Goal: Information Seeking & Learning: Understand process/instructions

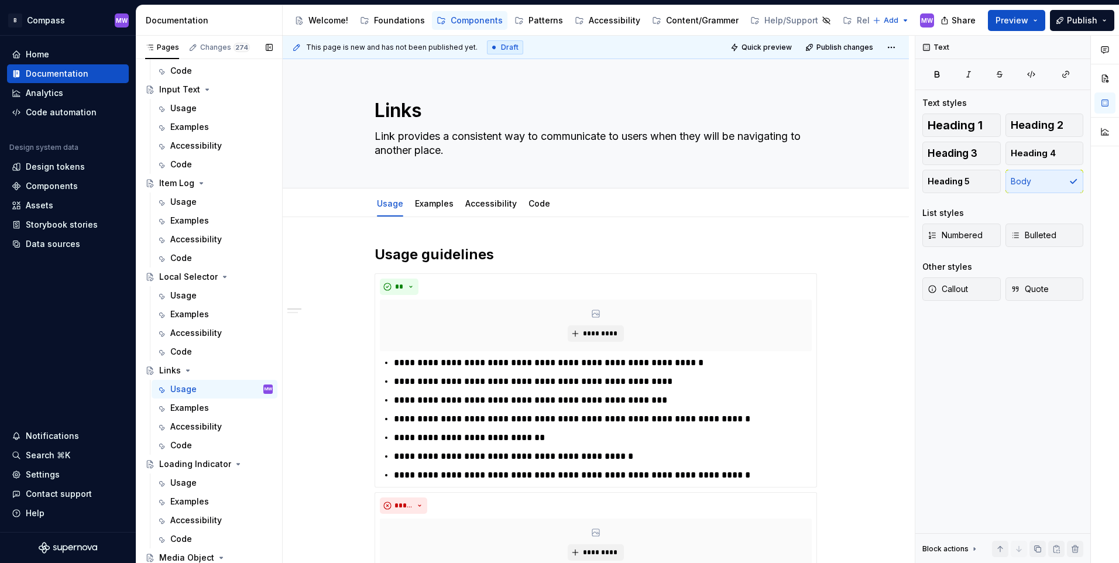
scroll to position [2517, 0]
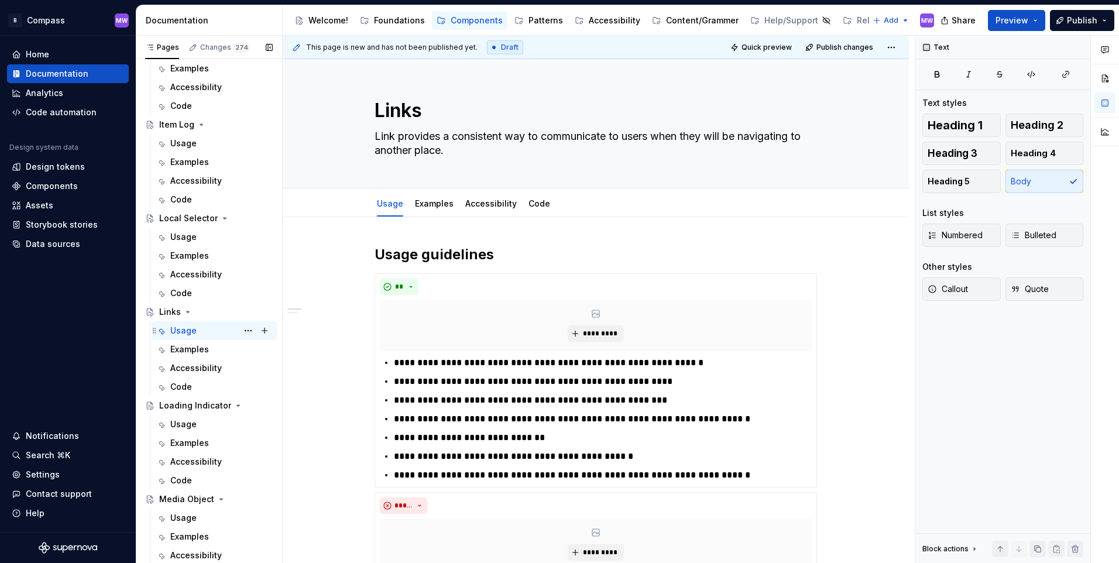
click at [200, 328] on div "Usage MW" at bounding box center [221, 330] width 102 height 16
click at [196, 352] on div "Examples" at bounding box center [189, 350] width 39 height 12
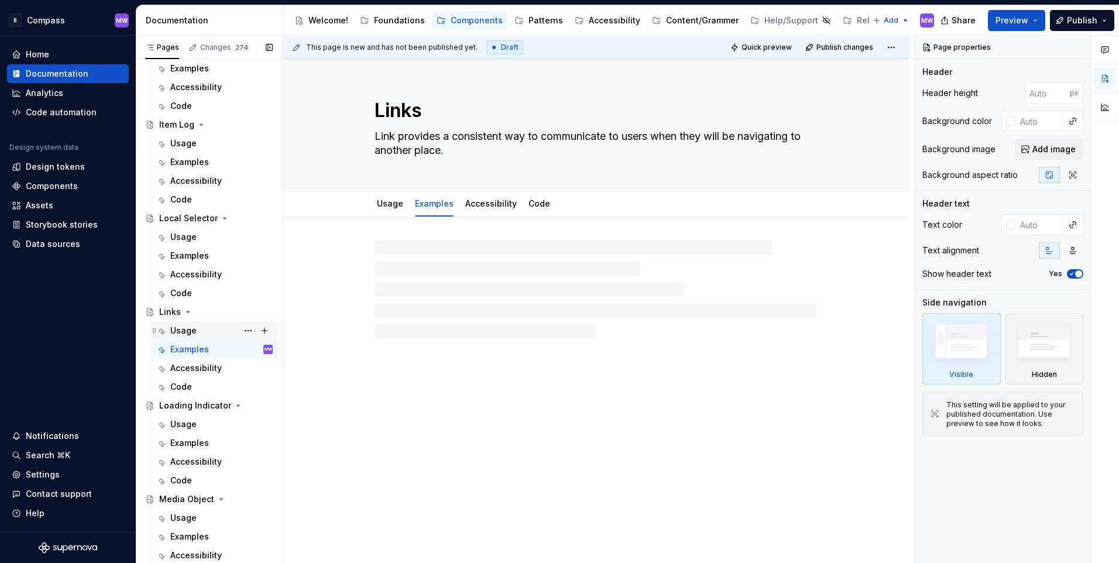
click at [187, 332] on div "Usage" at bounding box center [183, 331] width 26 height 12
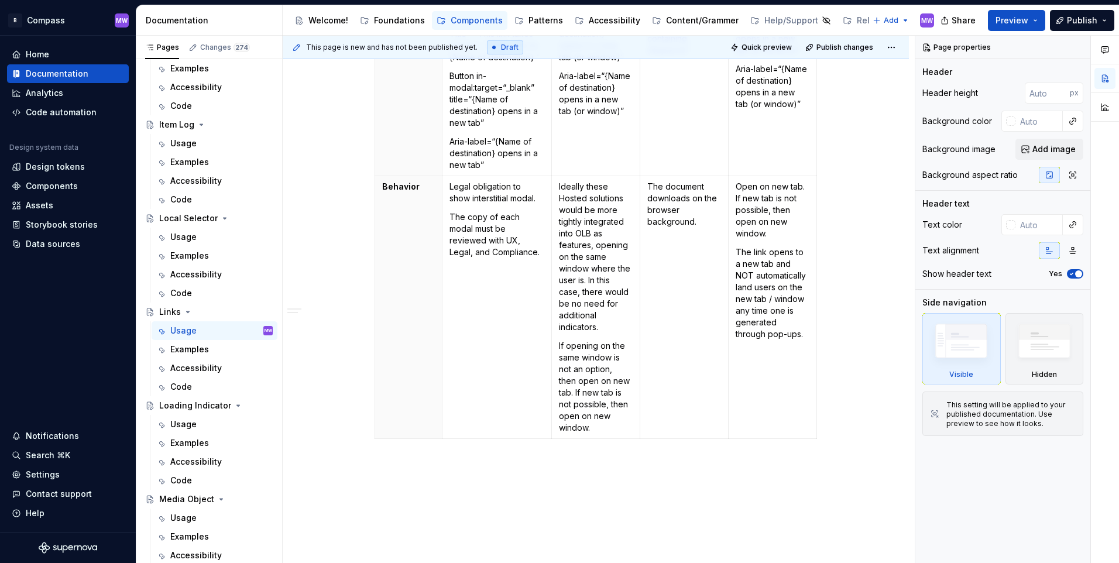
scroll to position [1171, 0]
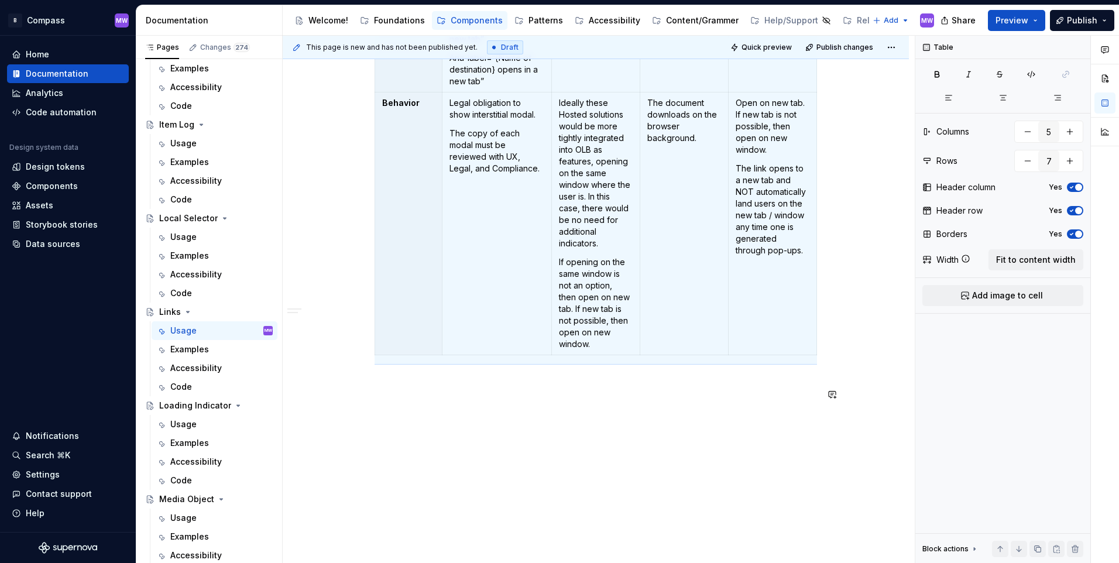
scroll to position [1247, 0]
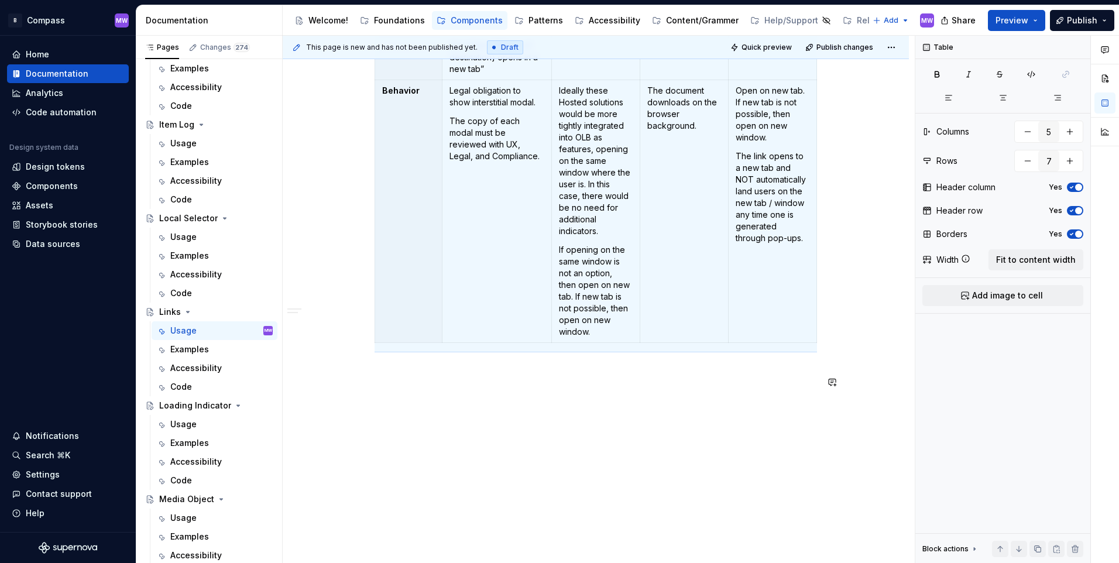
click at [451, 401] on div "**********" at bounding box center [599, 300] width 632 height 528
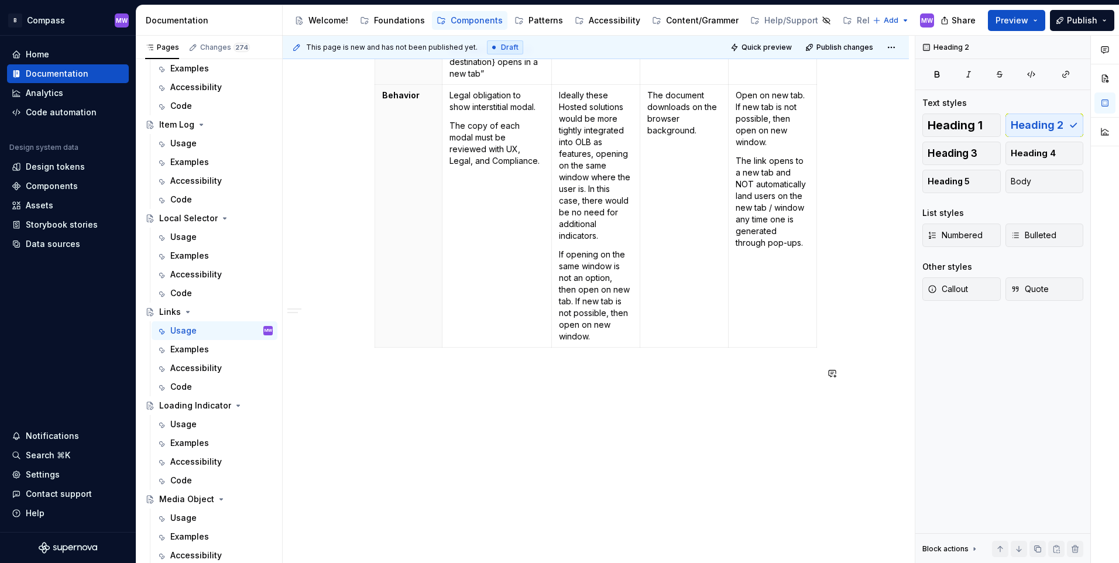
scroll to position [1238, 0]
click at [395, 379] on p at bounding box center [596, 373] width 442 height 14
click at [414, 373] on p at bounding box center [596, 373] width 442 height 14
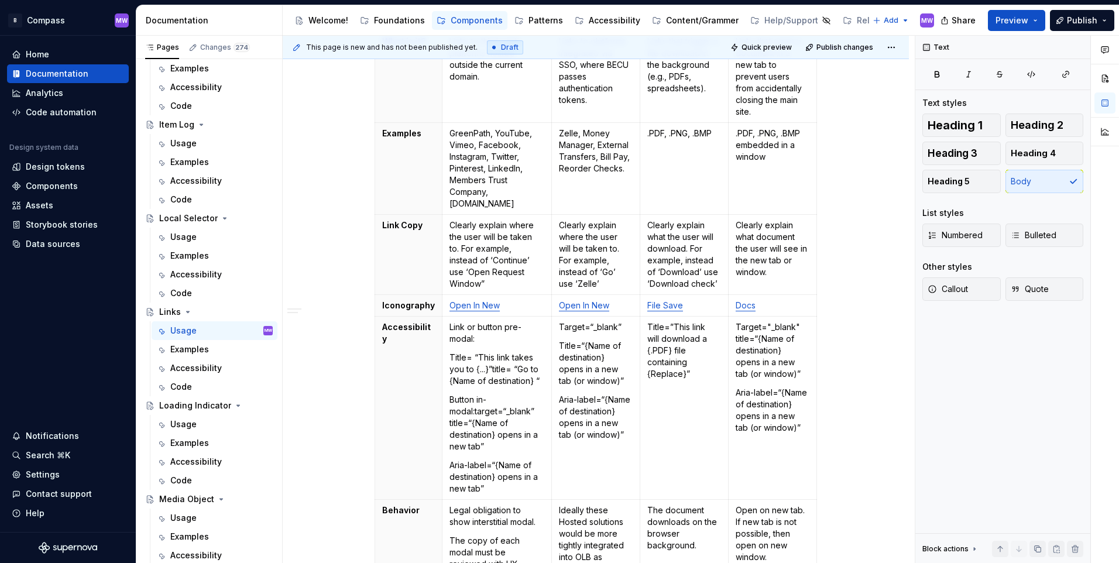
scroll to position [828, 0]
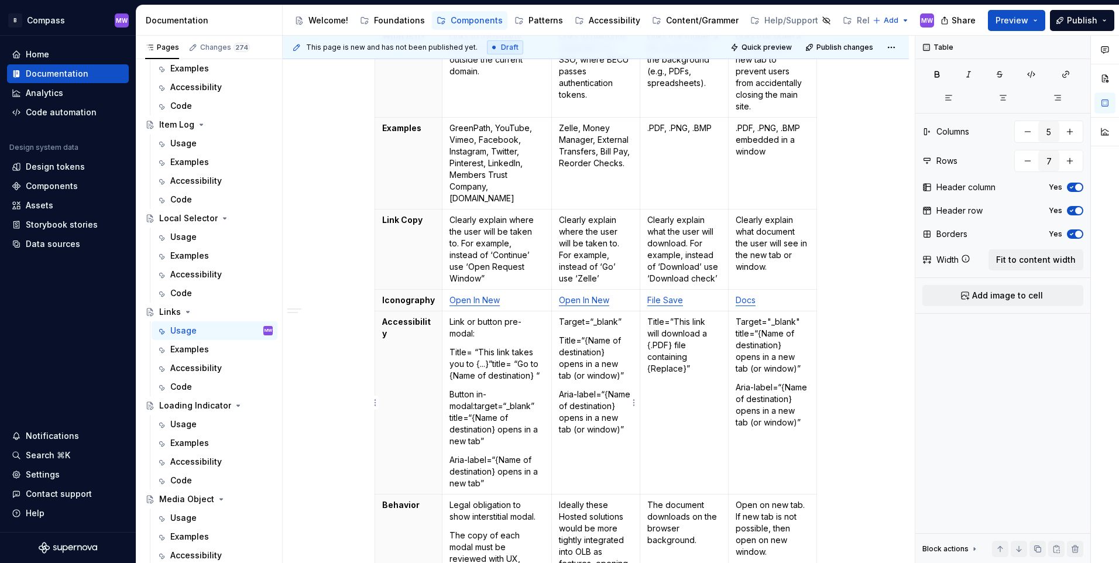
click at [616, 488] on td "Target=“_blank” Title=“{Name of destination} opens in a new tab (or window)” Ar…" at bounding box center [595, 402] width 88 height 183
click at [971, 550] on ul "No internet connection. Reconnect to ensure all of your changes are synced. Suc…" at bounding box center [975, 553] width 288 height 19
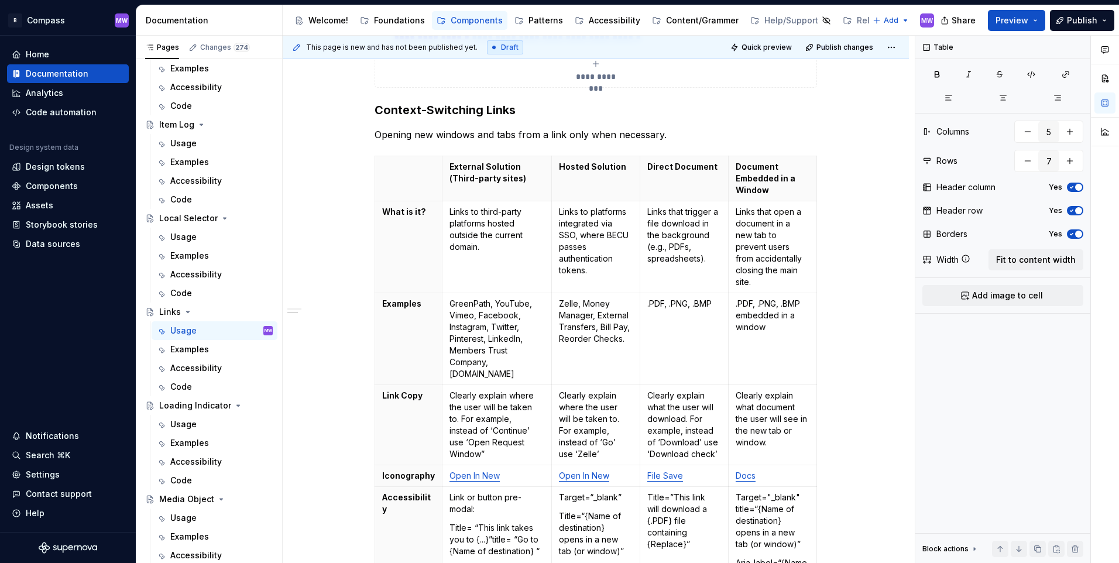
click at [947, 548] on ul "No internet connection. Reconnect to ensure all of your changes are synced. Suc…" at bounding box center [975, 553] width 288 height 19
click at [770, 399] on p "Clearly explain what document the user will see in the new tab or window." at bounding box center [773, 419] width 74 height 59
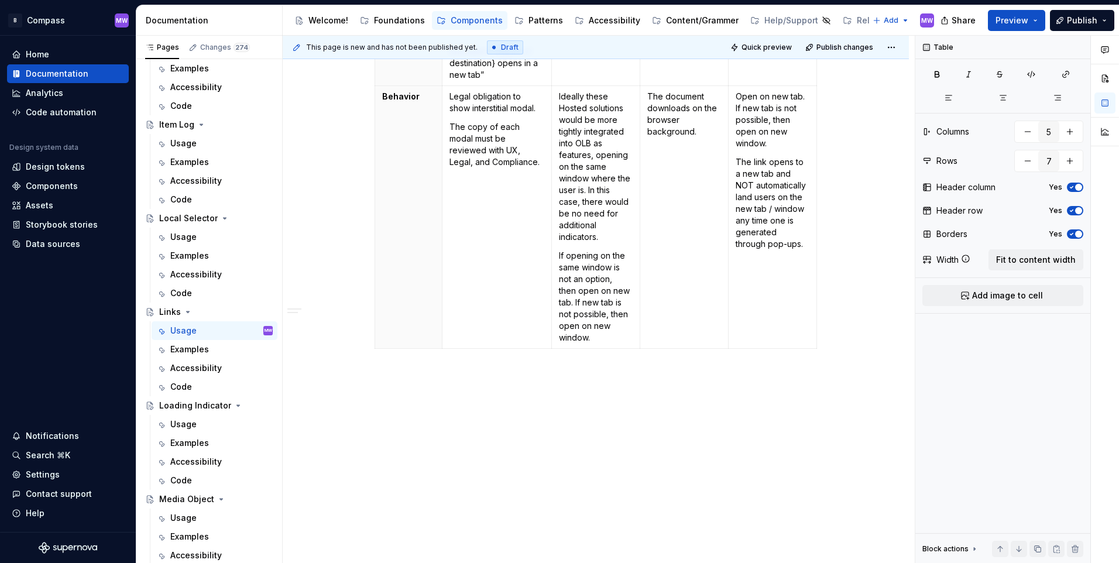
scroll to position [1238, 0]
click at [627, 445] on div "**********" at bounding box center [599, 300] width 632 height 528
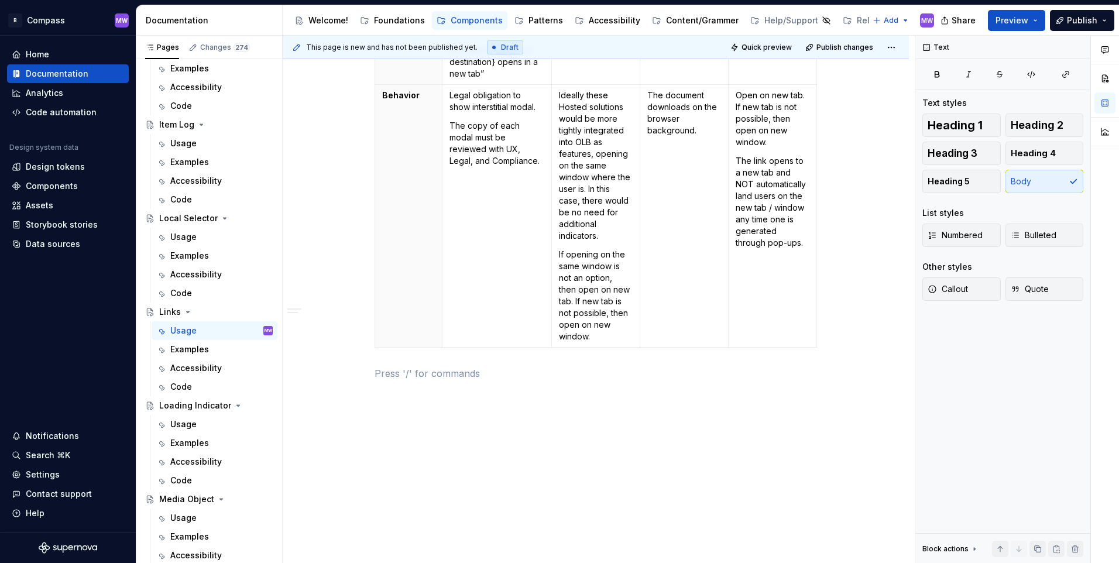
click at [955, 550] on ul "No internet connection. Reconnect to ensure all of your changes are synced. Suc…" at bounding box center [975, 553] width 288 height 19
click at [971, 545] on ul "No internet connection. Reconnect to ensure all of your changes are synced. Suc…" at bounding box center [975, 553] width 288 height 19
drag, startPoint x: 934, startPoint y: 545, endPoint x: 947, endPoint y: 534, distance: 17.0
click at [935, 545] on ul "No internet connection. Reconnect to ensure all of your changes are synced. Suc…" at bounding box center [975, 553] width 288 height 19
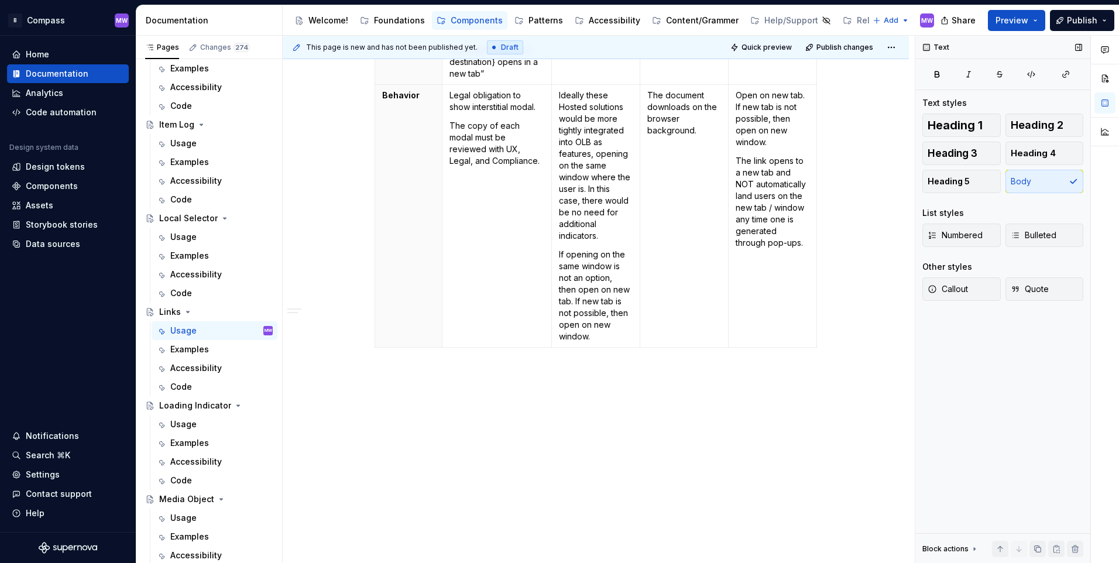
click at [983, 360] on div "Text Text styles Heading 1 Heading 2 Heading 3 Heading 4 Heading 5 Body List st…" at bounding box center [1002, 300] width 175 height 528
click at [639, 369] on p at bounding box center [596, 373] width 442 height 14
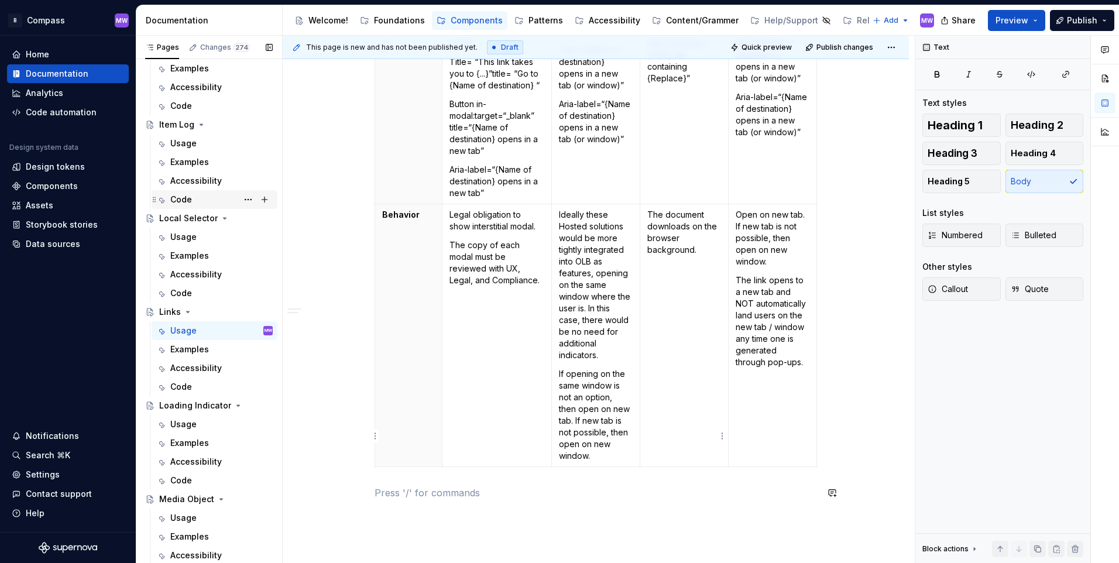
scroll to position [1004, 0]
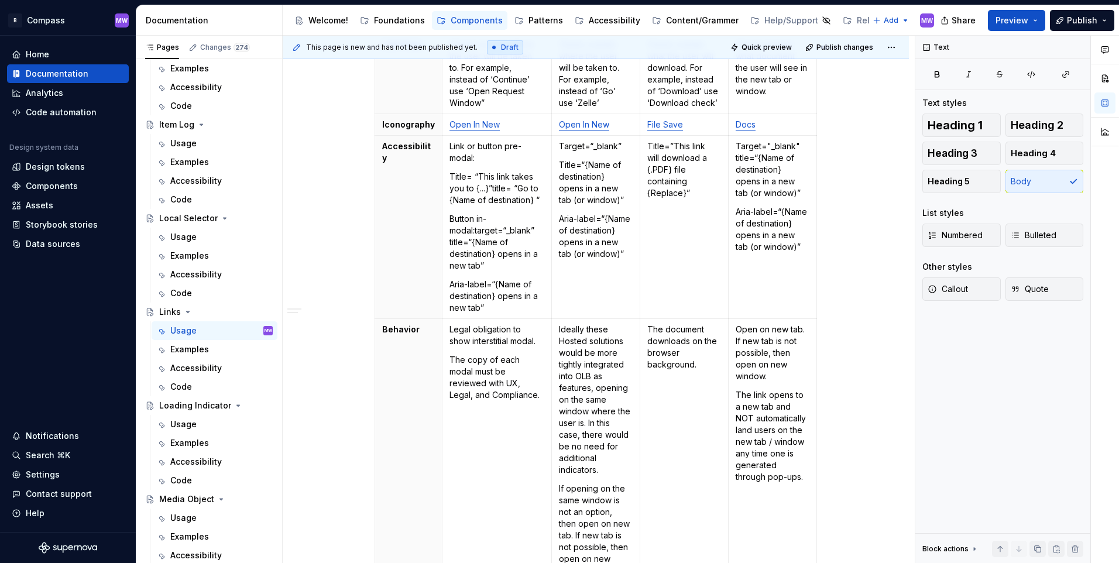
click at [366, 332] on div "**********" at bounding box center [596, 5] width 626 height 1584
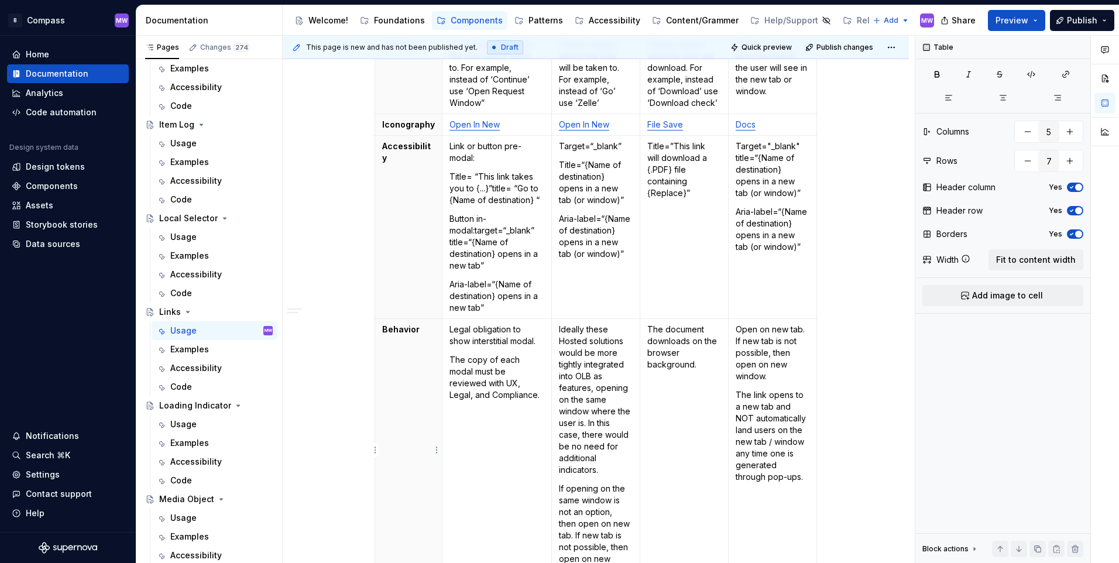
click at [377, 332] on th "Behavior" at bounding box center [408, 450] width 67 height 263
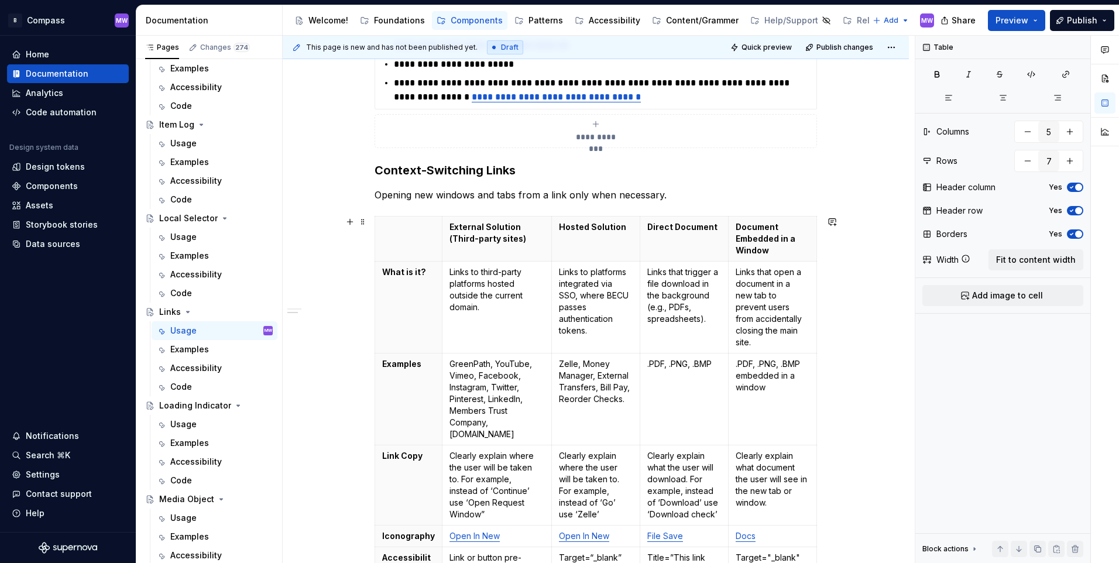
scroll to position [536, 0]
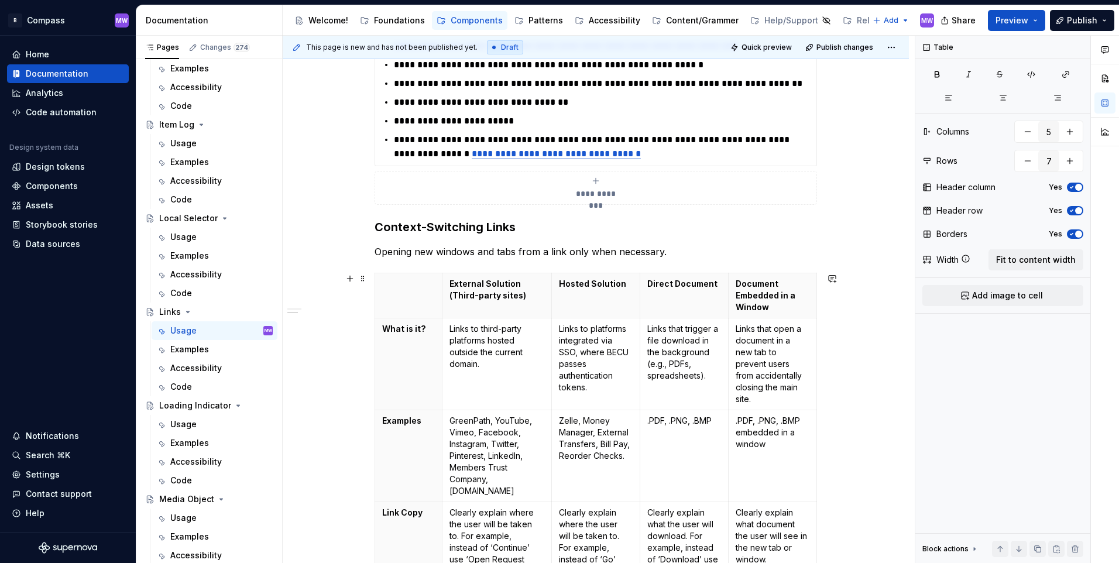
click at [393, 273] on th at bounding box center [408, 295] width 67 height 45
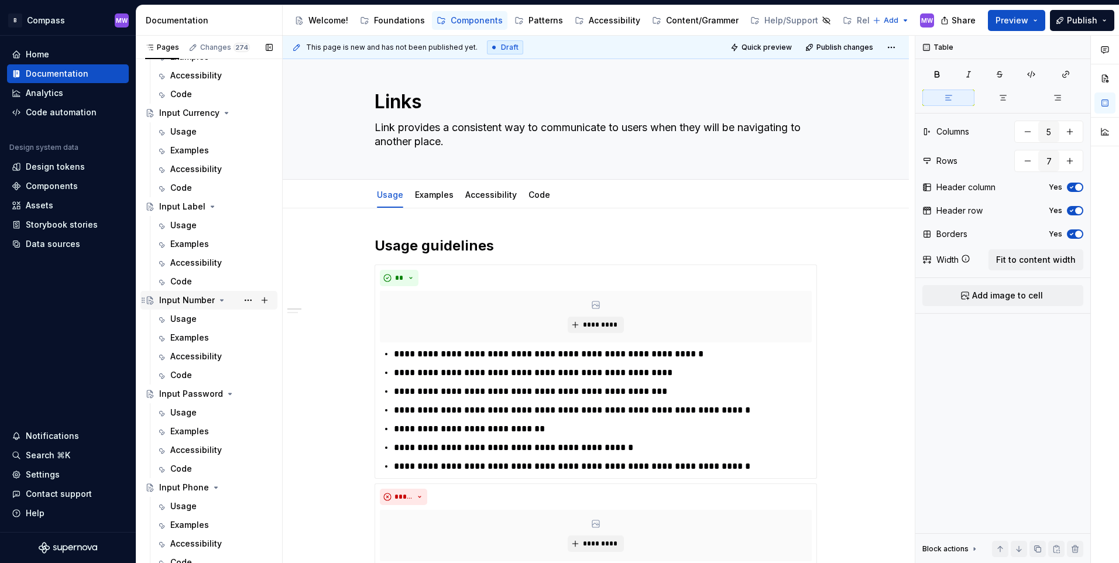
scroll to position [1814, 0]
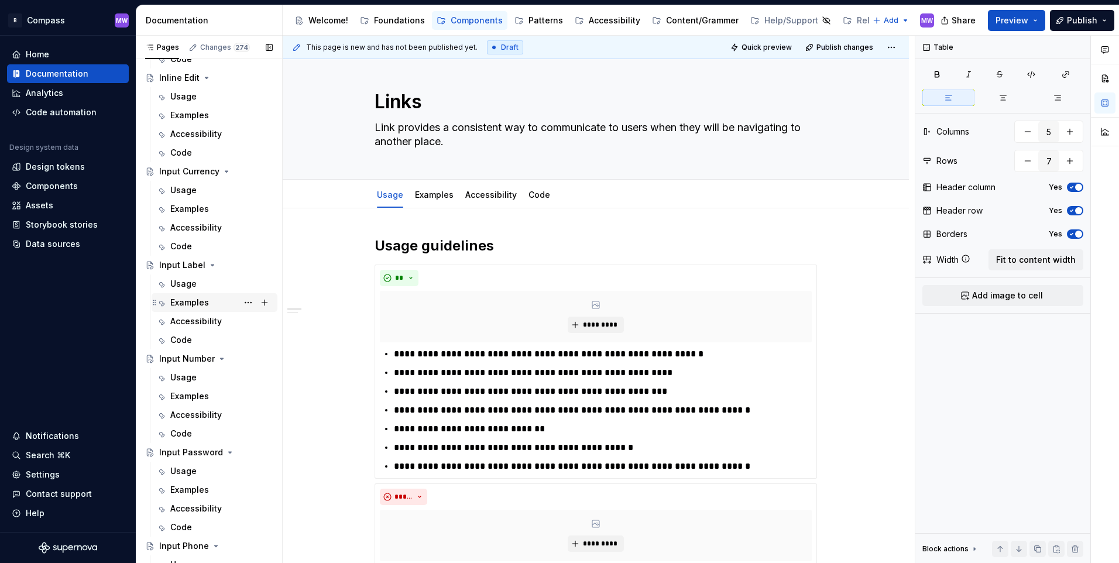
drag, startPoint x: 188, startPoint y: 264, endPoint x: 223, endPoint y: 307, distance: 55.8
click at [188, 264] on div "Input Label" at bounding box center [182, 265] width 46 height 12
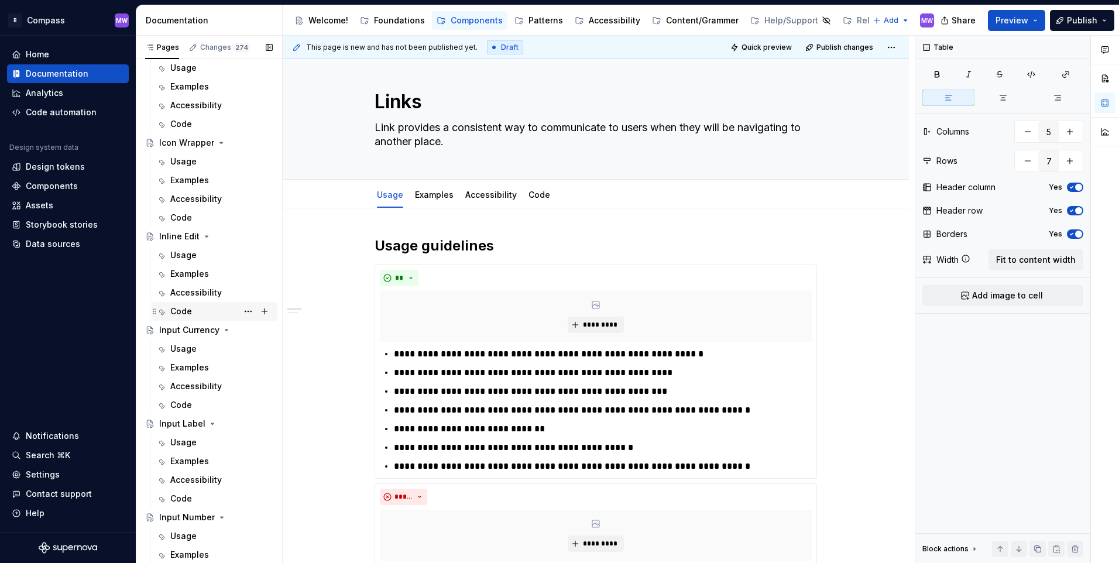
scroll to position [1639, 0]
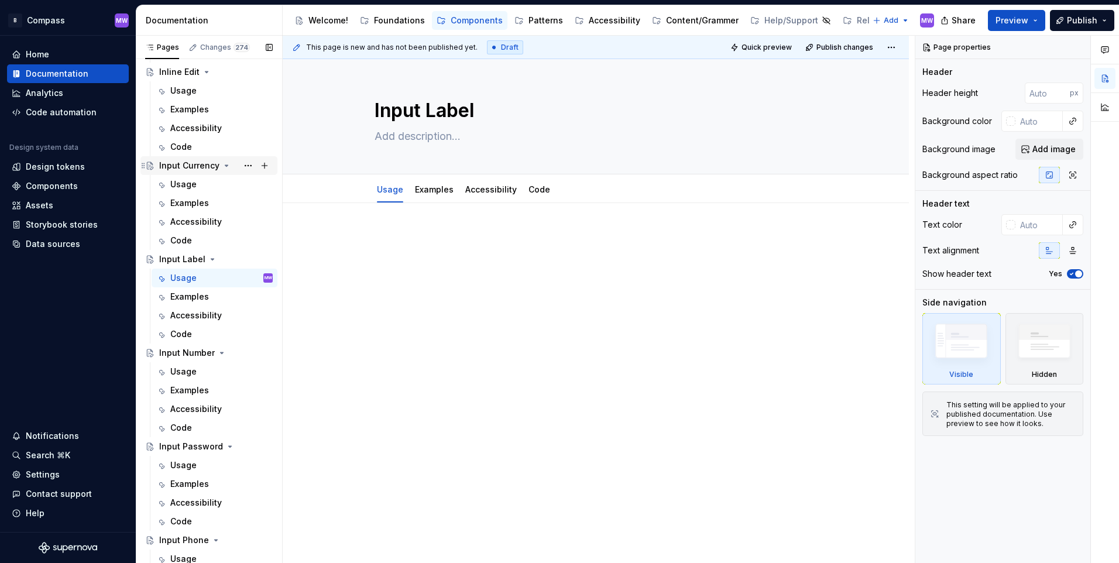
scroll to position [1873, 0]
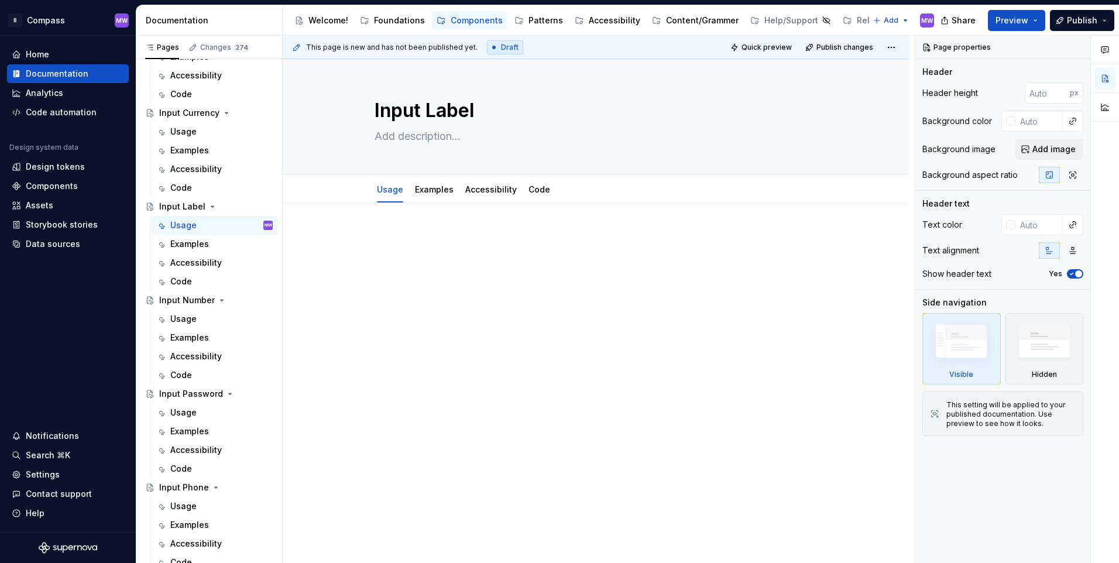
type textarea "*"
